Goal: Transaction & Acquisition: Purchase product/service

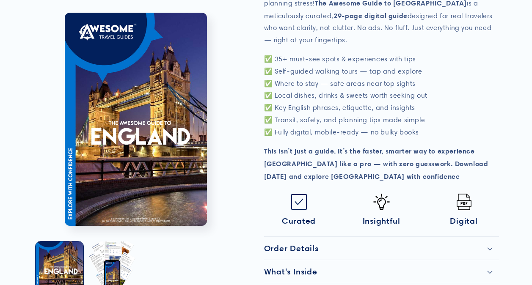
scroll to position [339, 0]
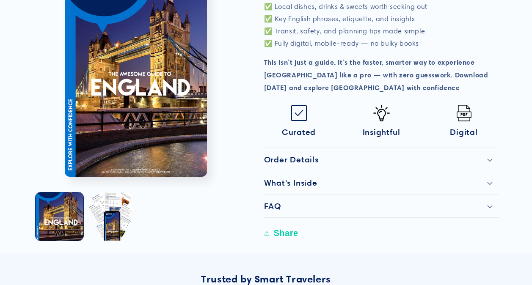
click at [417, 157] on div "Order Details" at bounding box center [381, 160] width 235 height 10
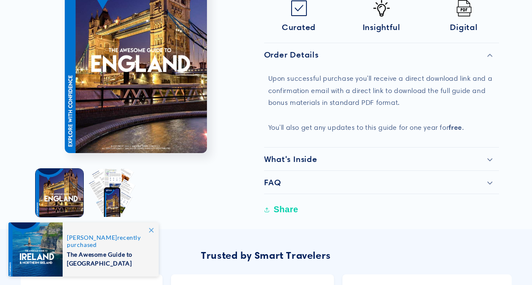
scroll to position [466, 0]
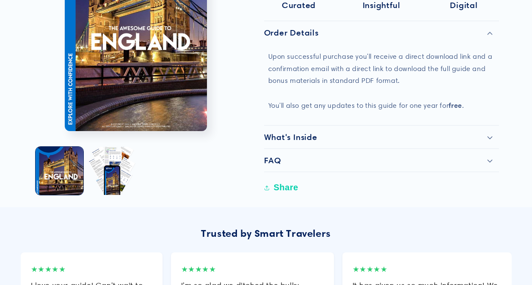
click at [402, 135] on div "What's Inside" at bounding box center [381, 137] width 235 height 10
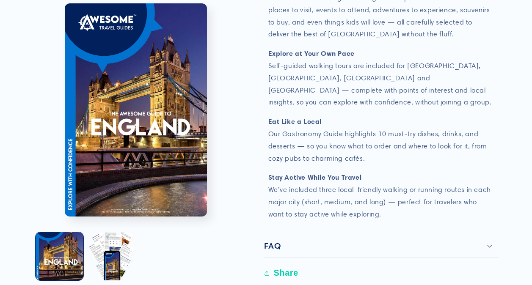
scroll to position [847, 0]
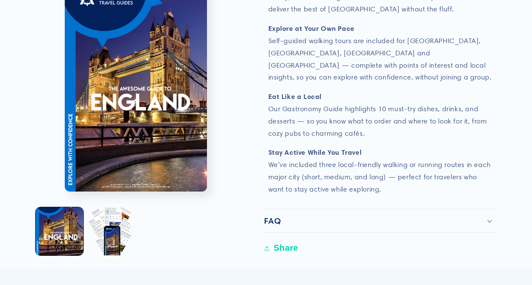
click at [414, 216] on div "FAQ" at bounding box center [381, 221] width 235 height 10
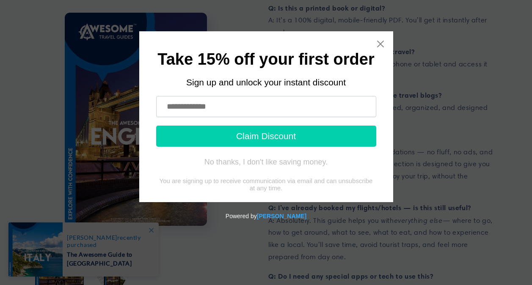
scroll to position [1101, 0]
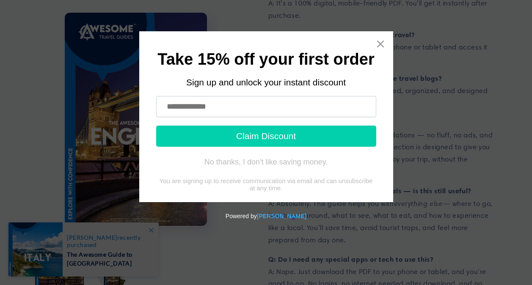
click at [170, 103] on input "text" at bounding box center [266, 106] width 220 height 21
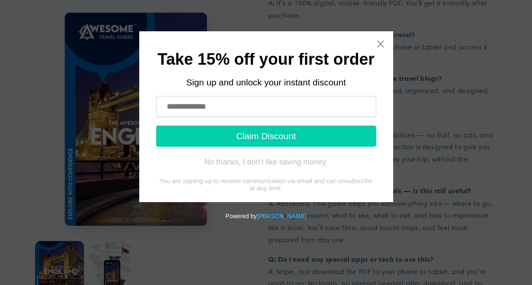
type input "**********"
click at [248, 135] on button "Claim Discount" at bounding box center [266, 136] width 220 height 21
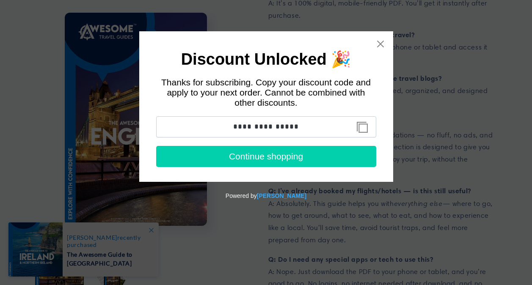
click at [364, 128] on button "Copy discount code to clipboard" at bounding box center [362, 127] width 19 height 17
click at [378, 44] on icon "Close widget" at bounding box center [380, 44] width 8 height 8
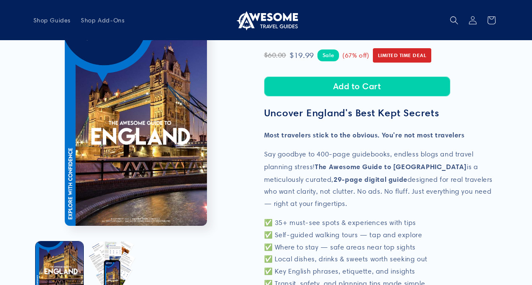
scroll to position [85, 0]
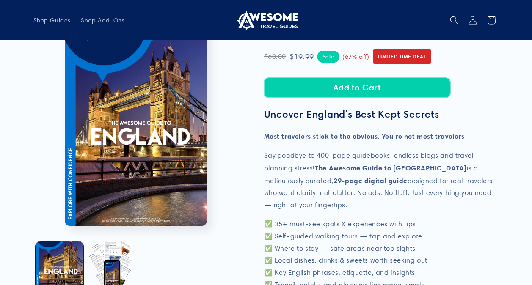
click at [390, 85] on button "Add to Cart" at bounding box center [357, 88] width 186 height 20
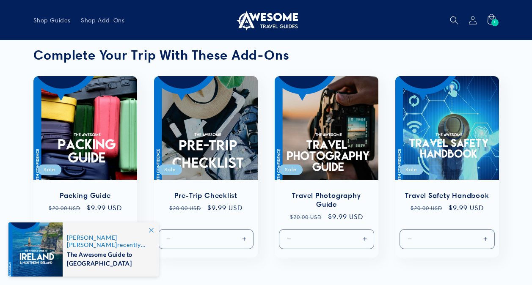
click at [491, 21] on icon at bounding box center [491, 20] width 20 height 20
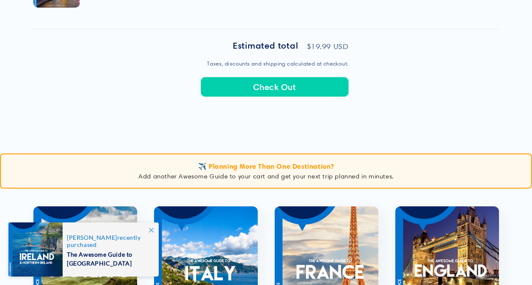
scroll to position [423, 0]
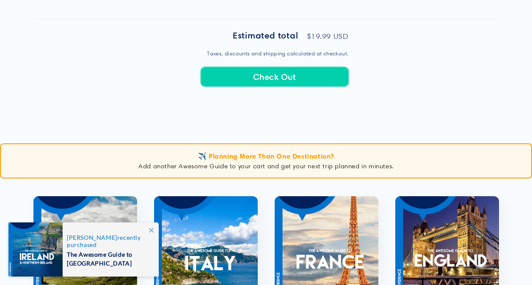
click at [285, 74] on button "Check Out" at bounding box center [275, 77] width 148 height 20
